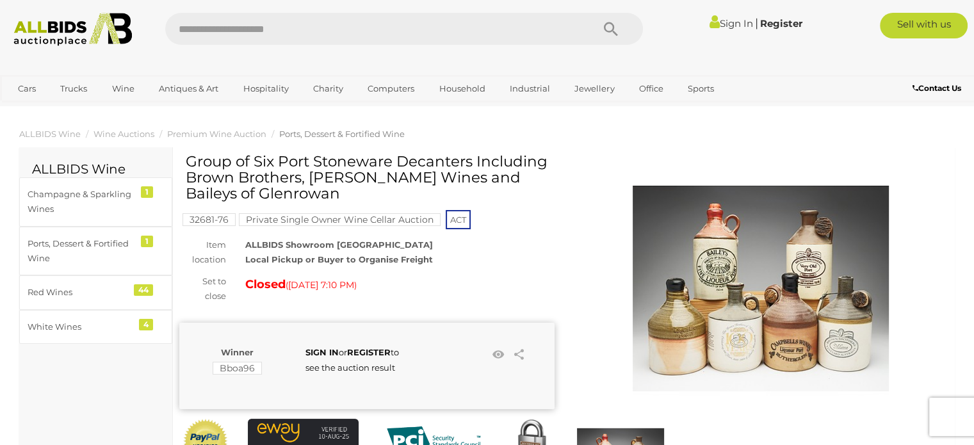
click at [812, 312] on img at bounding box center [761, 288] width 256 height 256
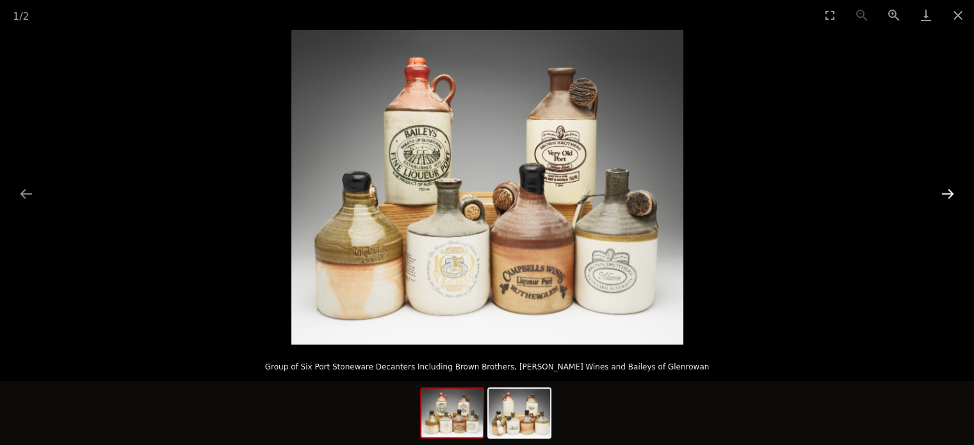
click at [948, 195] on button "Next slide" at bounding box center [947, 193] width 27 height 25
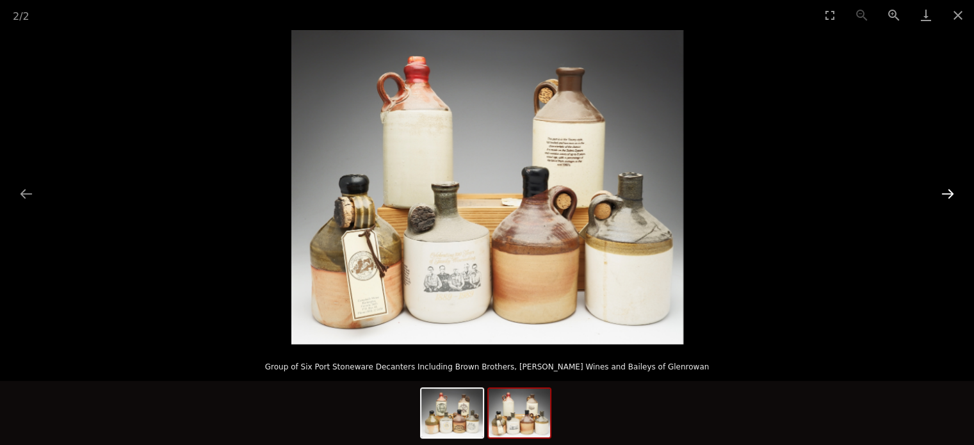
click at [948, 195] on button "Next slide" at bounding box center [947, 193] width 27 height 25
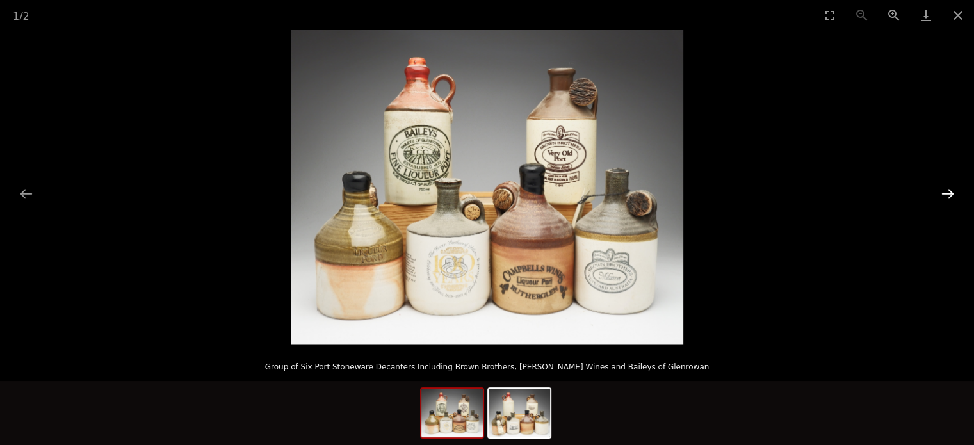
click at [948, 195] on button "Next slide" at bounding box center [947, 193] width 27 height 25
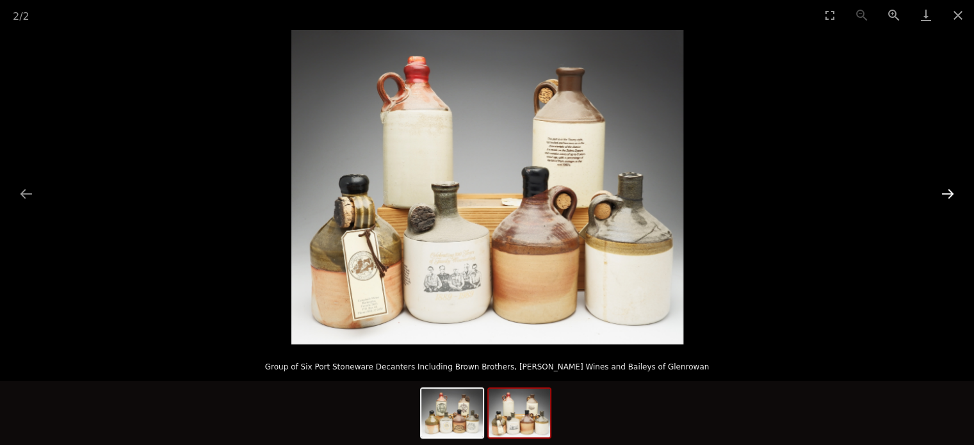
click at [948, 195] on button "Next slide" at bounding box center [947, 193] width 27 height 25
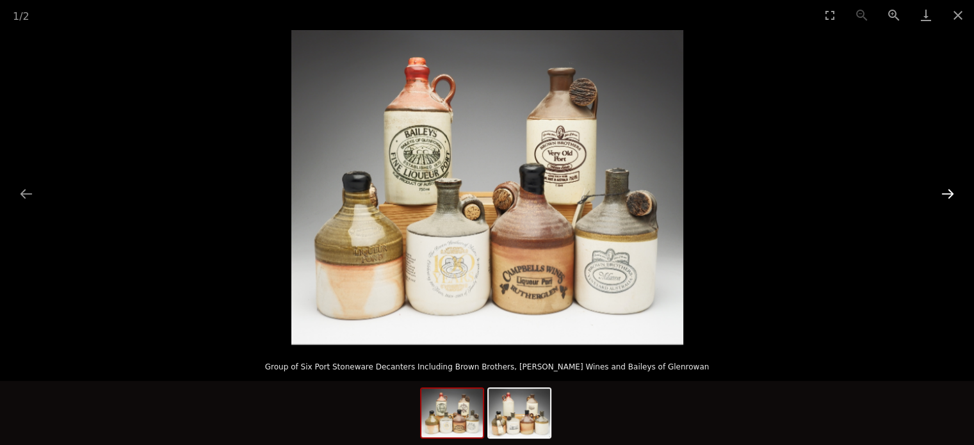
click at [948, 195] on button "Next slide" at bounding box center [947, 193] width 27 height 25
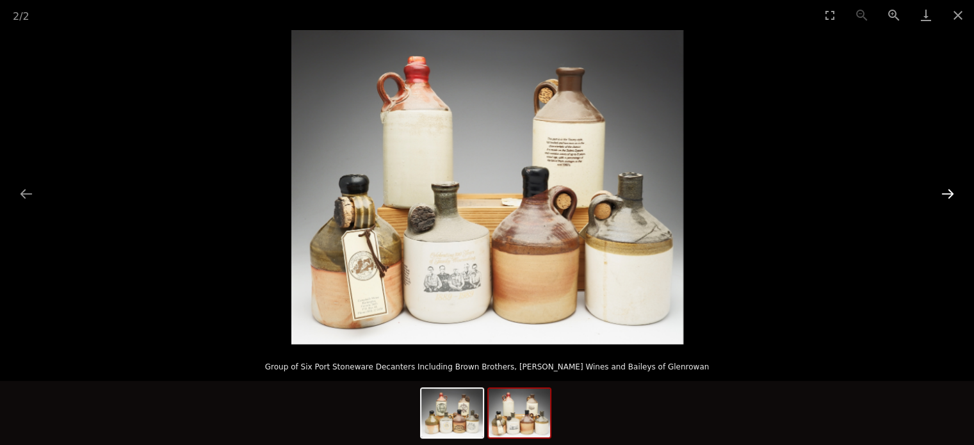
click at [948, 195] on button "Next slide" at bounding box center [947, 193] width 27 height 25
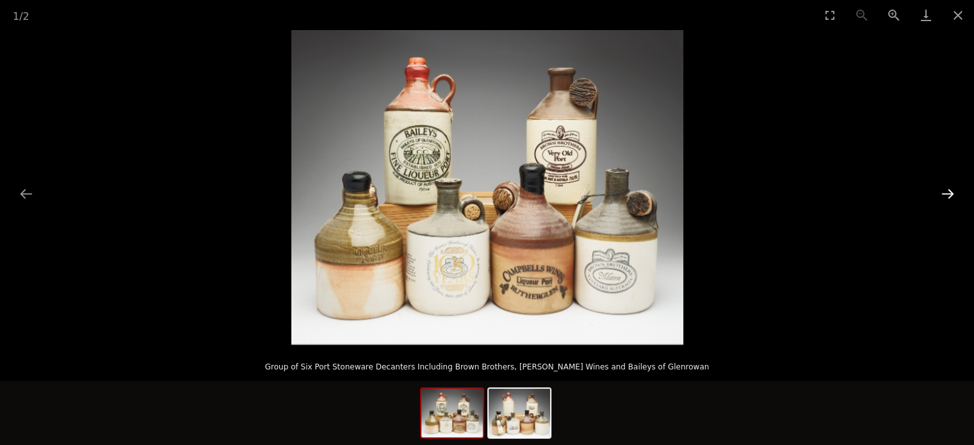
click at [948, 194] on button "Next slide" at bounding box center [947, 193] width 27 height 25
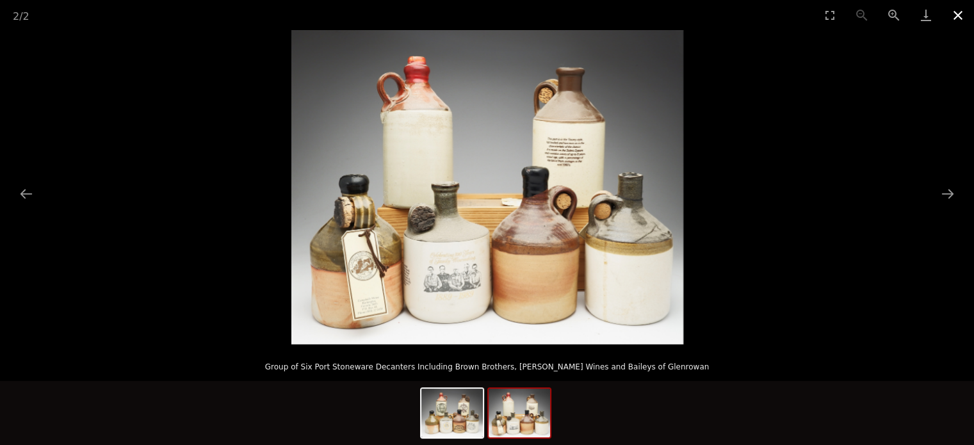
click at [958, 13] on button "Close gallery" at bounding box center [958, 15] width 32 height 30
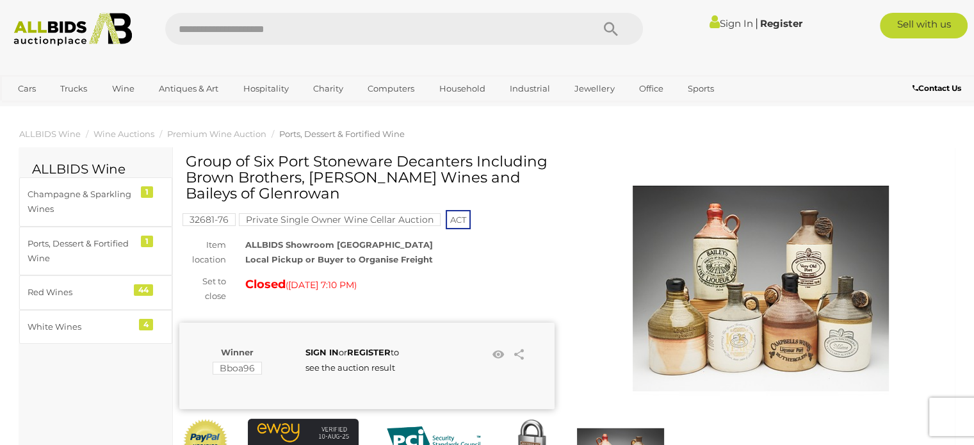
click at [341, 287] on span "13/08/2020 7:10 PM" at bounding box center [321, 285] width 66 height 12
click at [223, 303] on div "Set to close" at bounding box center [203, 289] width 66 height 30
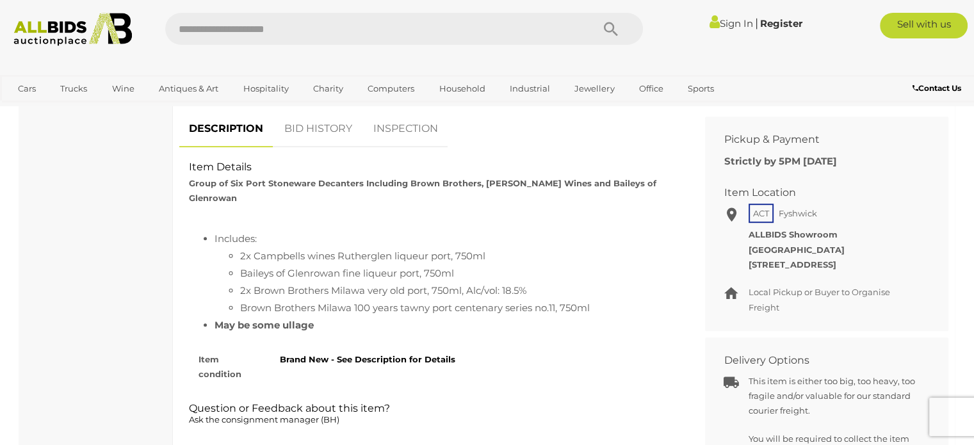
scroll to position [704, 0]
drag, startPoint x: 314, startPoint y: 307, endPoint x: 284, endPoint y: 312, distance: 30.5
click at [284, 315] on li "May be some ullage" at bounding box center [445, 323] width 462 height 17
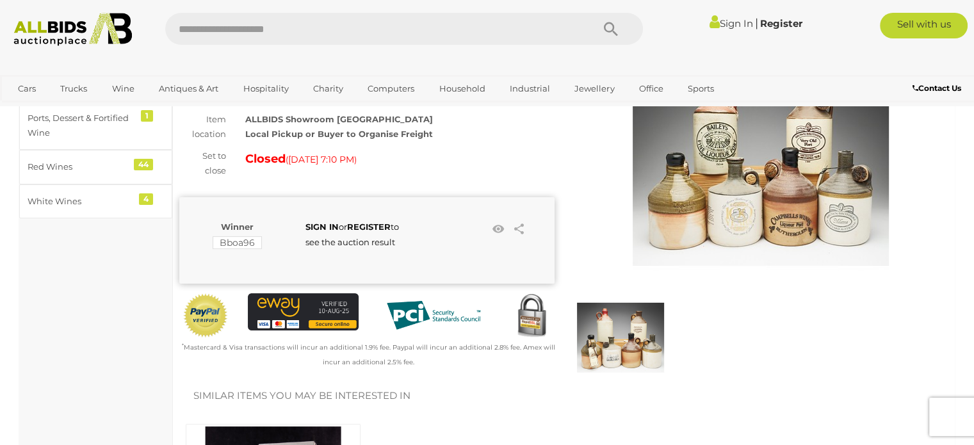
scroll to position [0, 0]
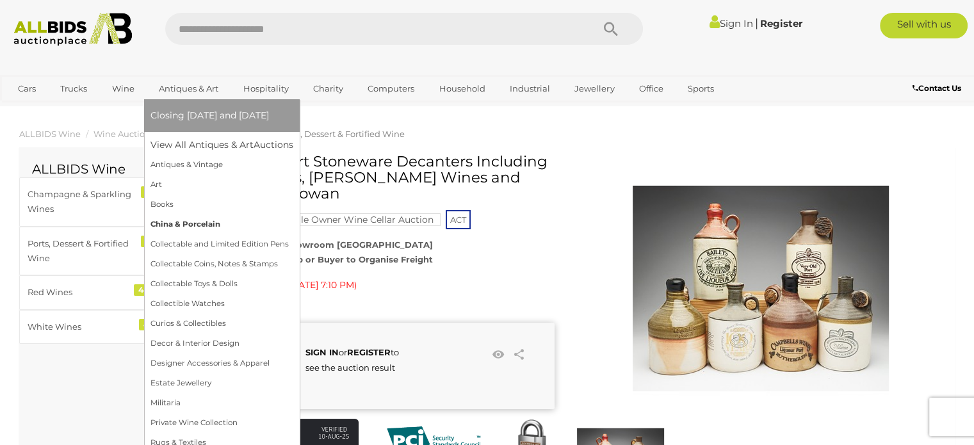
click at [187, 222] on link "China & Porcelain" at bounding box center [221, 224] width 143 height 20
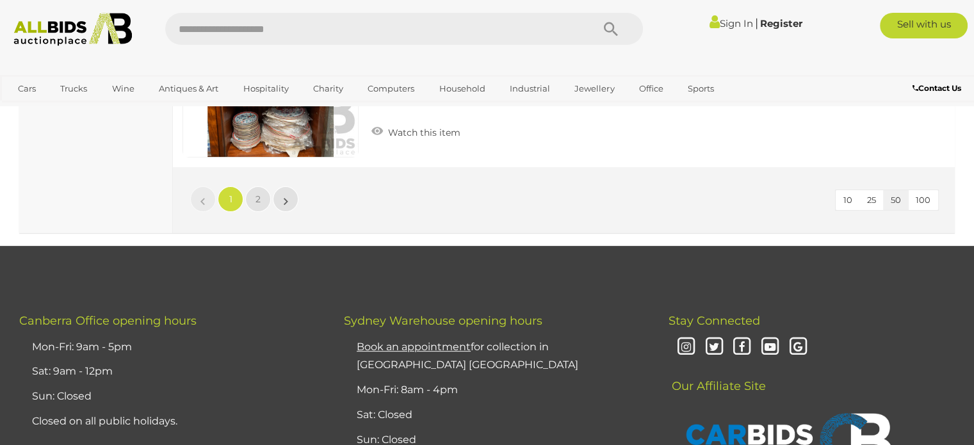
scroll to position [9923, 0]
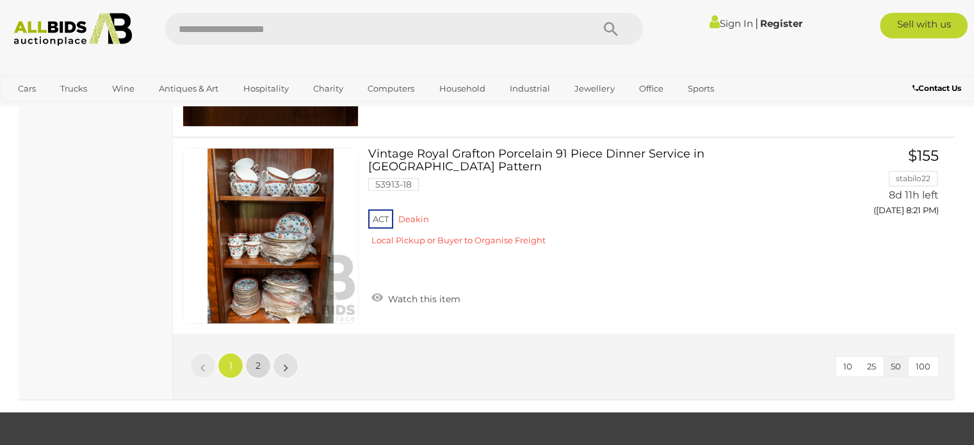
click at [258, 360] on span "2" at bounding box center [257, 366] width 5 height 12
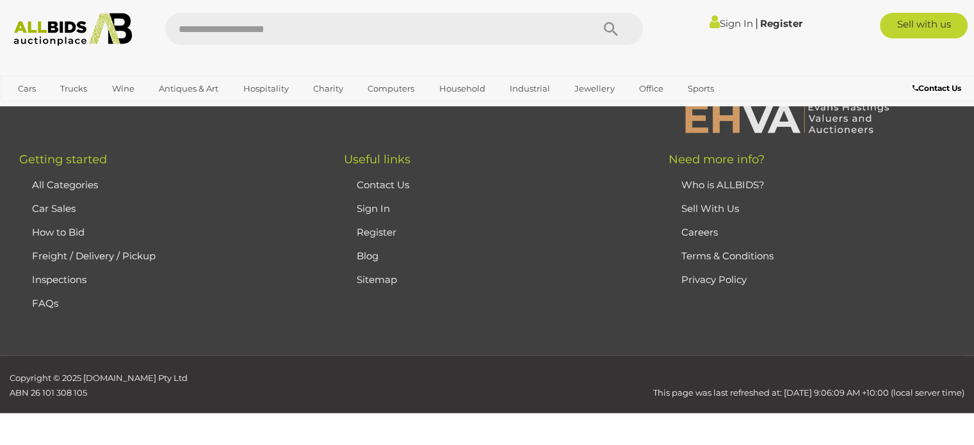
scroll to position [84, 0]
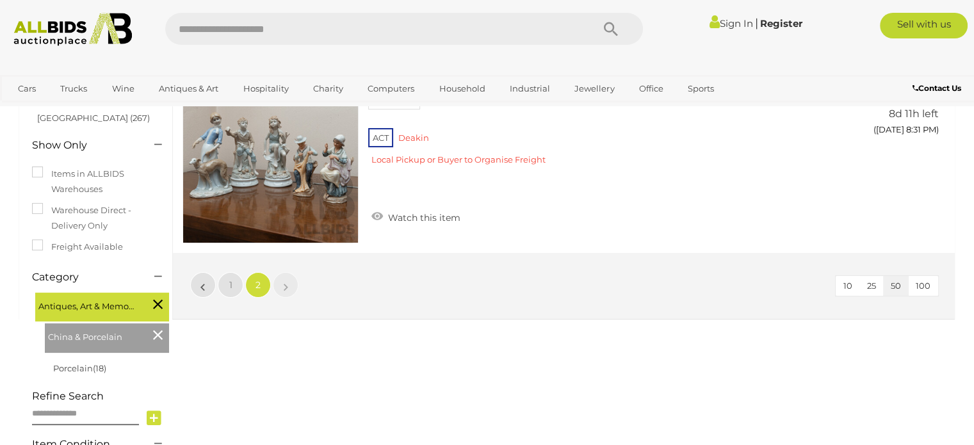
scroll to position [20, 0]
